Goal: Task Accomplishment & Management: Use online tool/utility

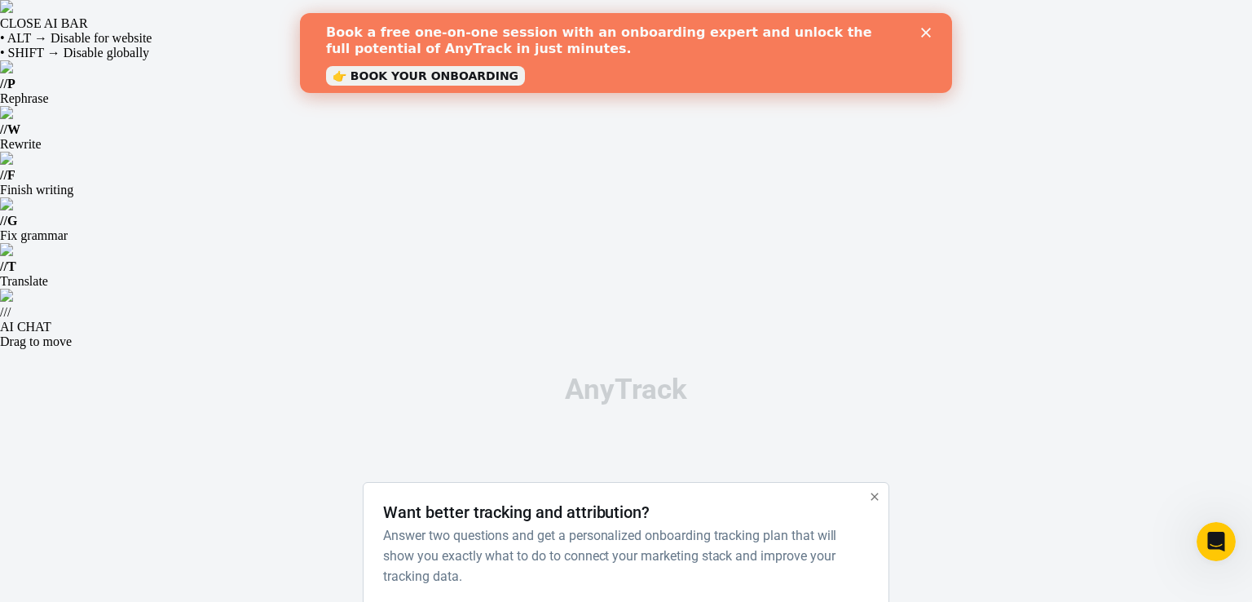
paste input "[URL][DOMAIN_NAME]"
type input "[URL][DOMAIN_NAME]"
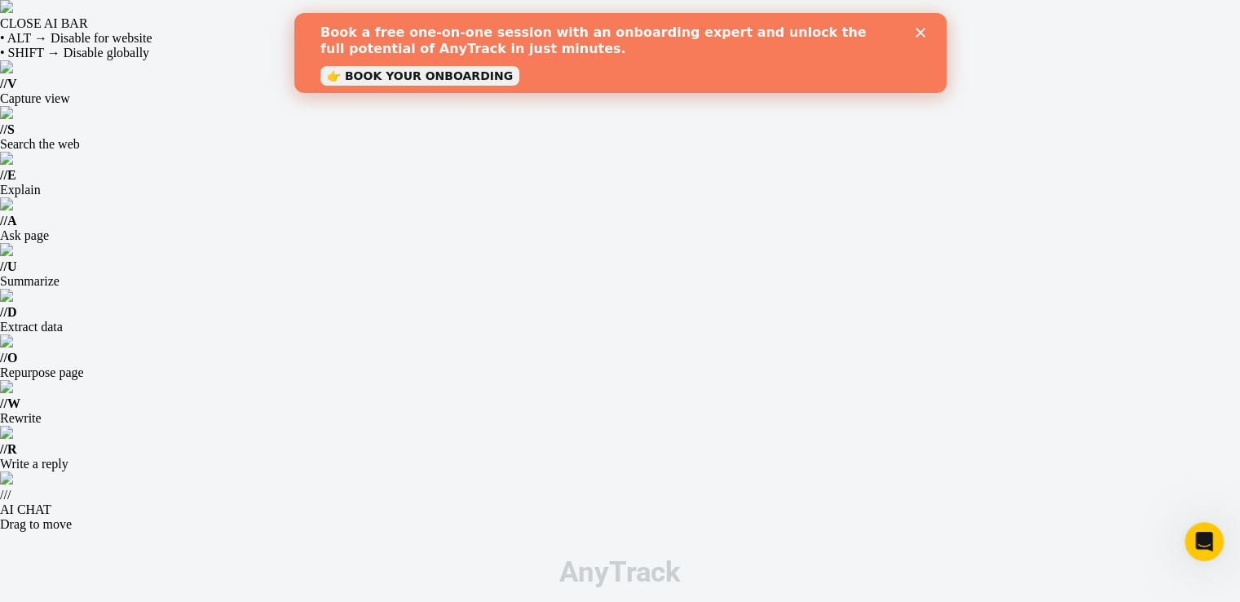
click at [454, 82] on link "👉 BOOK YOUR ONBOARDING" at bounding box center [419, 76] width 199 height 20
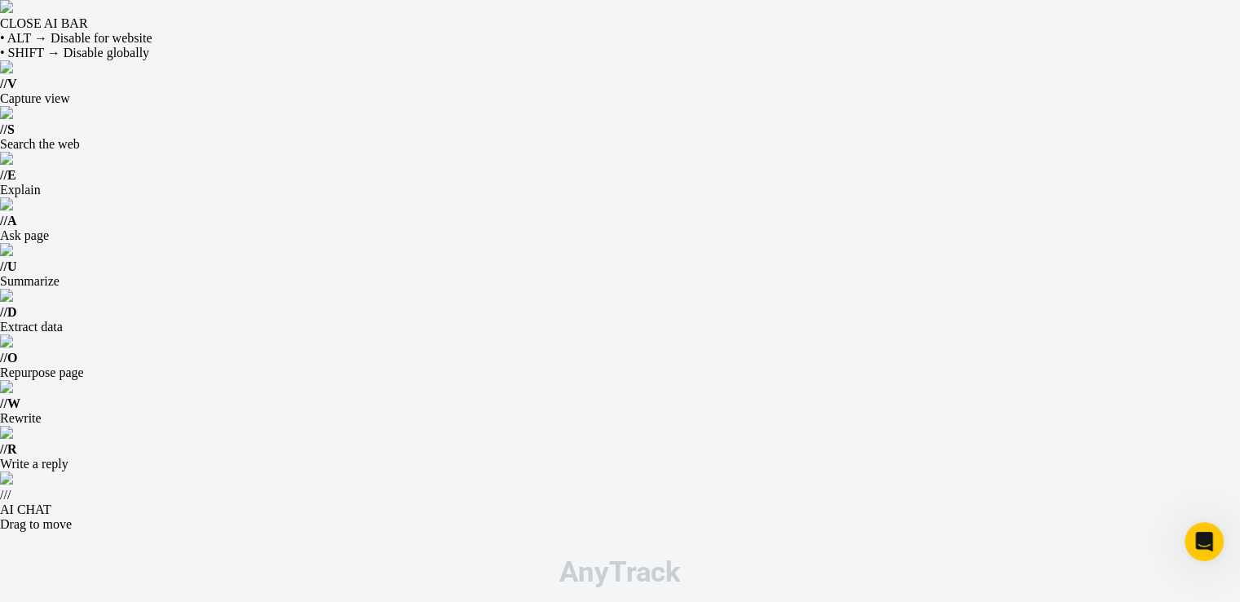
drag, startPoint x: 514, startPoint y: 387, endPoint x: 1160, endPoint y: 316, distance: 650.4
